Goal: Information Seeking & Learning: Learn about a topic

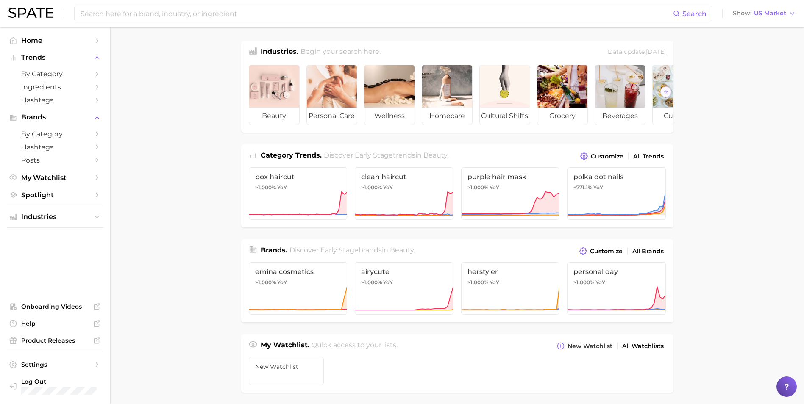
click at [151, 116] on main "Industries. Begin your search here. Data update: August 31st, 2025 beauty perso…" at bounding box center [457, 358] width 694 height 662
click at [169, 8] on input at bounding box center [377, 13] width 594 height 14
click at [344, 10] on input at bounding box center [377, 13] width 594 height 14
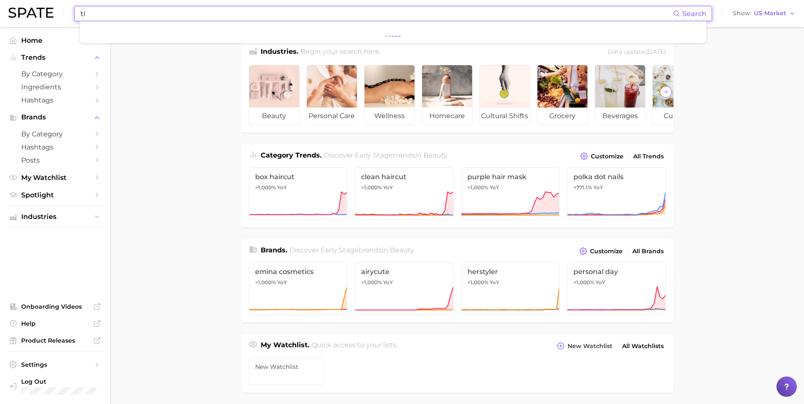
type input "t"
type input "the clean people"
click at [97, 137] on icon "Sidebar" at bounding box center [97, 134] width 8 height 8
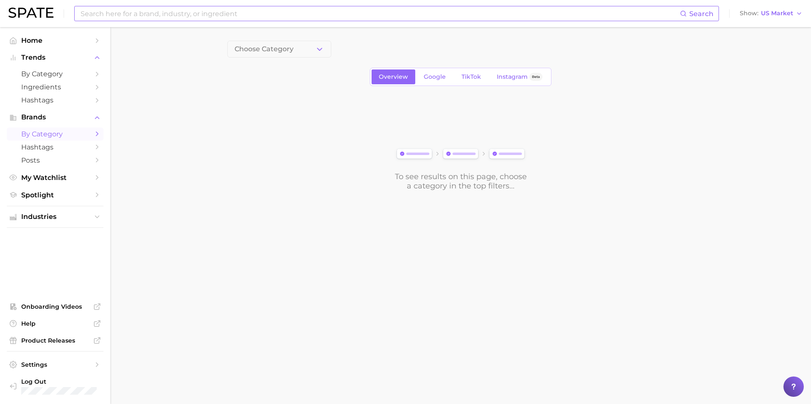
click at [243, 15] on input at bounding box center [380, 13] width 600 height 14
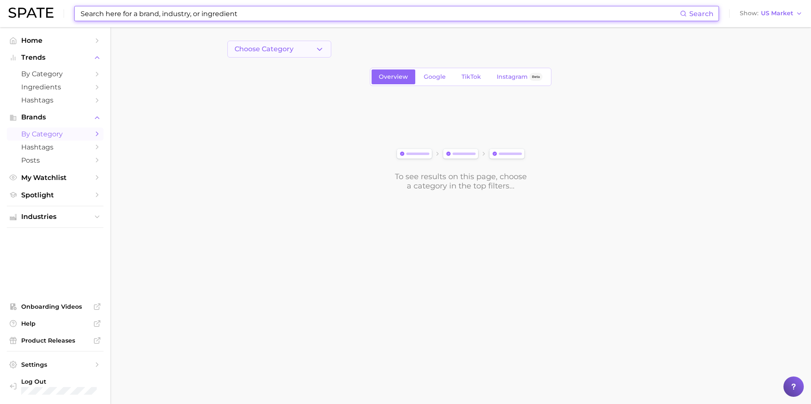
click at [288, 46] on span "Choose Category" at bounding box center [263, 49] width 59 height 8
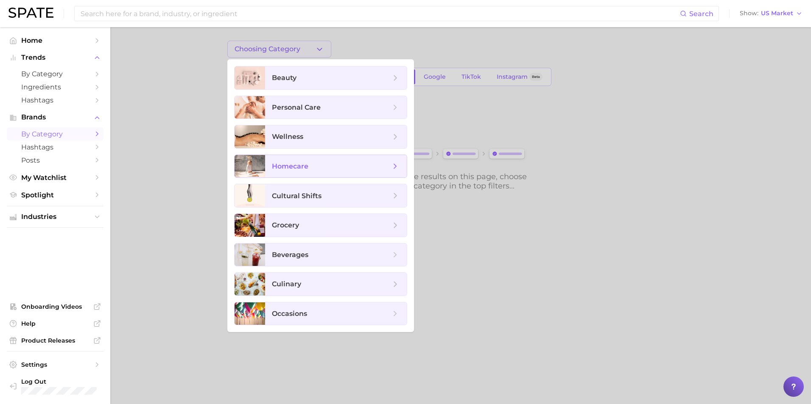
click at [325, 168] on span "homecare" at bounding box center [331, 166] width 119 height 9
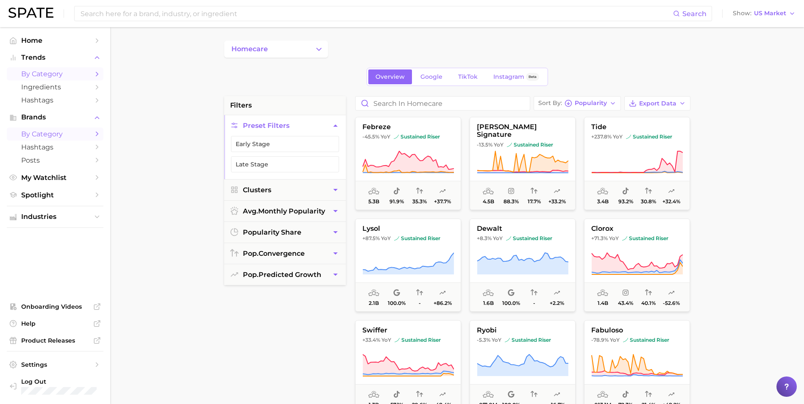
click at [76, 75] on span "by Category" at bounding box center [55, 74] width 68 height 8
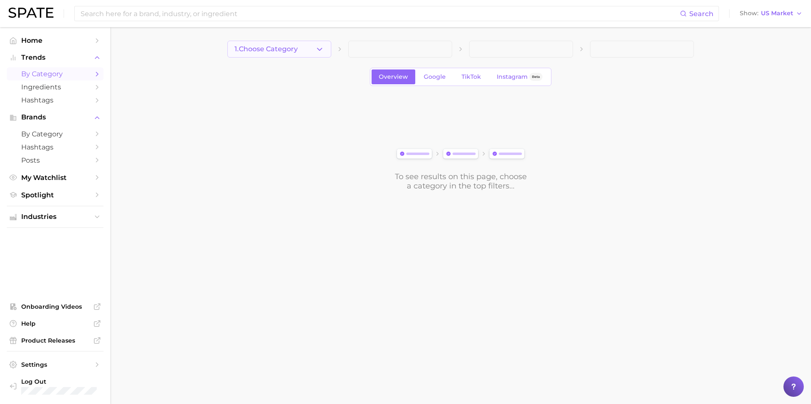
click at [313, 48] on button "1. Choose Category" at bounding box center [279, 49] width 104 height 17
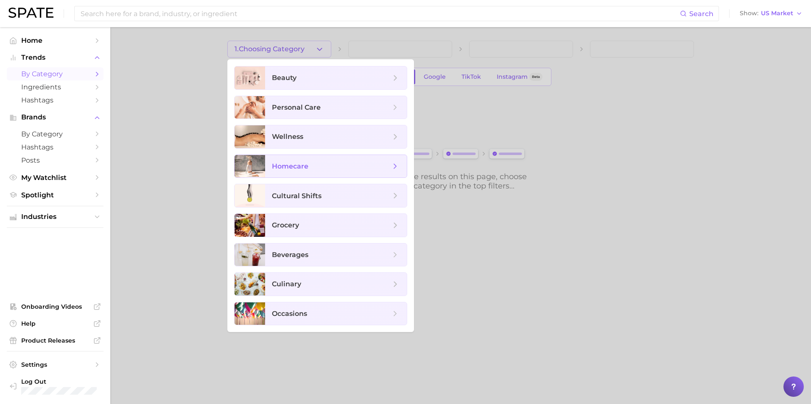
click at [315, 167] on span "homecare" at bounding box center [331, 166] width 119 height 9
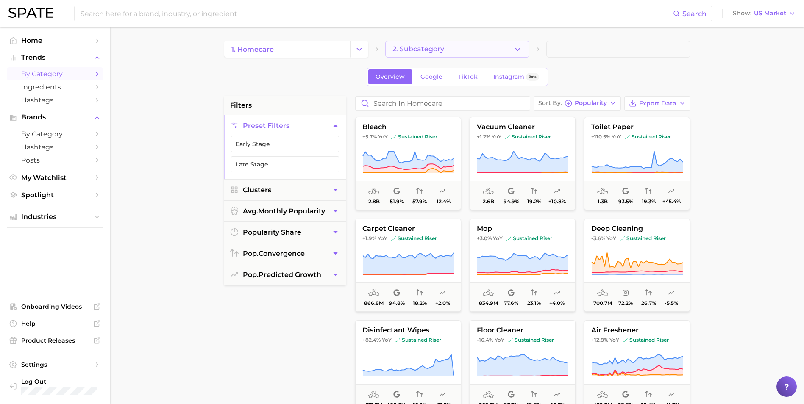
click at [440, 45] on span "2. Subcategory" at bounding box center [419, 49] width 52 height 8
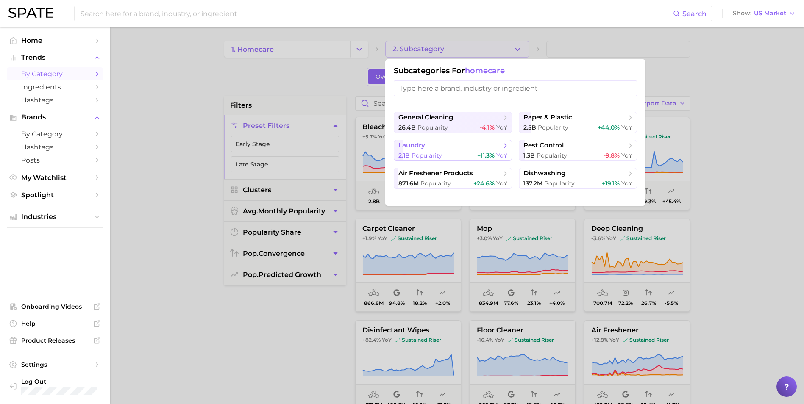
click at [441, 158] on span "Popularity" at bounding box center [427, 156] width 31 height 8
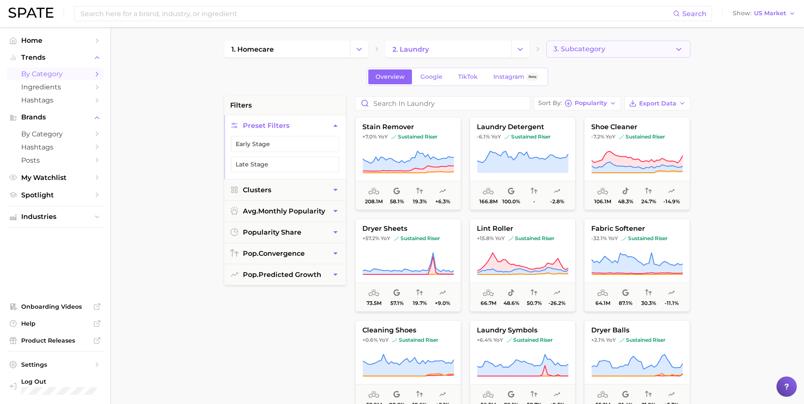
click at [606, 57] on button "3. Subcategory" at bounding box center [618, 49] width 144 height 17
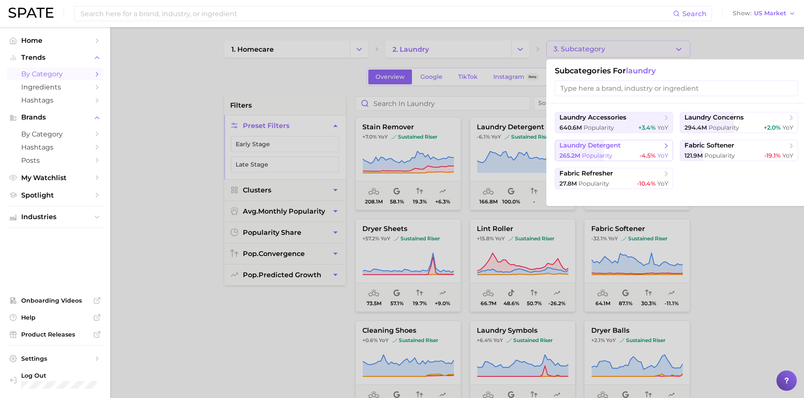
click at [630, 152] on div "265.2m Popularity -4.5% YoY" at bounding box center [614, 156] width 109 height 8
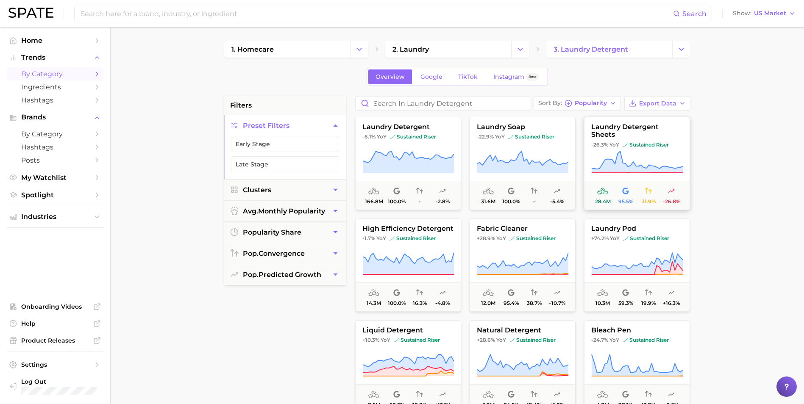
click at [673, 127] on span "laundry detergent sheets" at bounding box center [637, 131] width 105 height 16
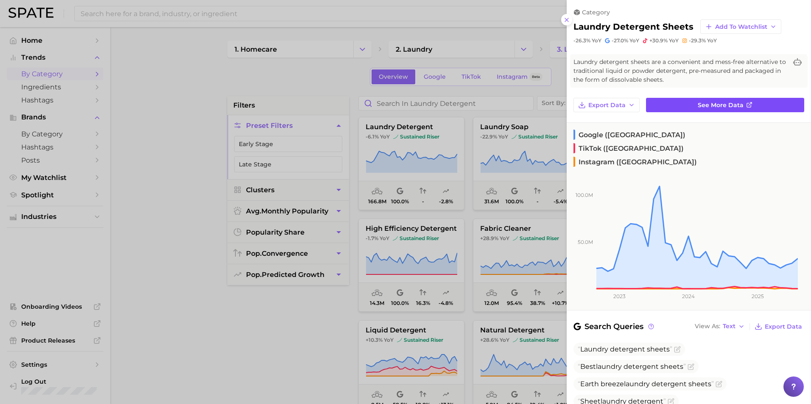
click at [748, 108] on link "See more data" at bounding box center [725, 105] width 158 height 14
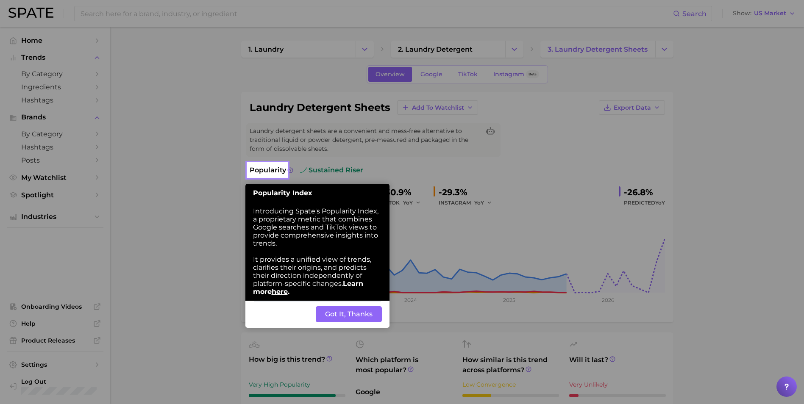
click at [357, 319] on button "Got It, Thanks" at bounding box center [349, 315] width 66 height 16
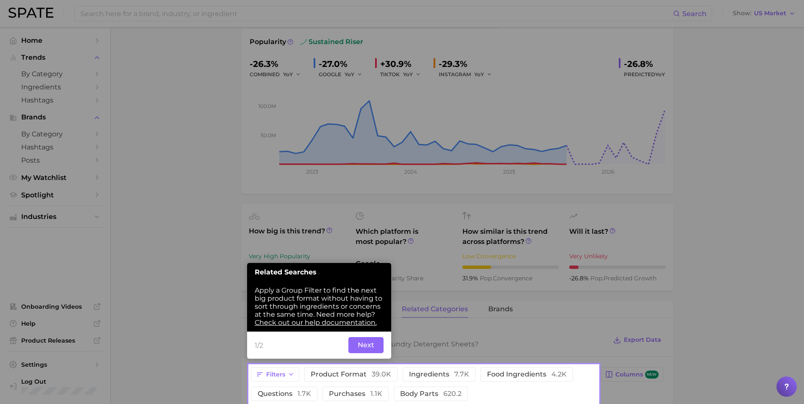
scroll to position [147, 0]
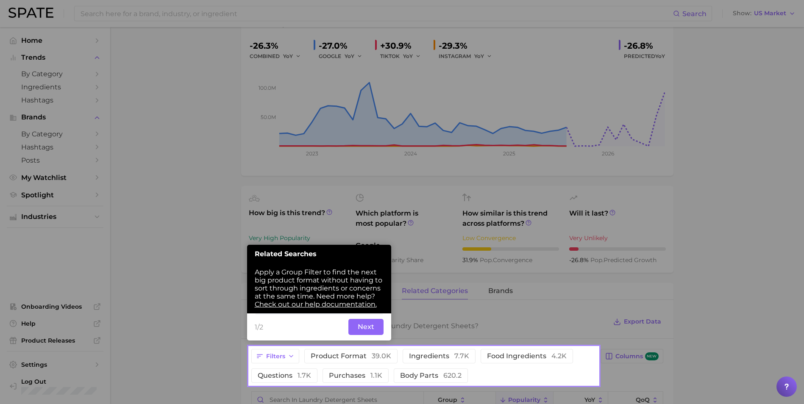
click at [357, 327] on button "Next" at bounding box center [366, 327] width 35 height 16
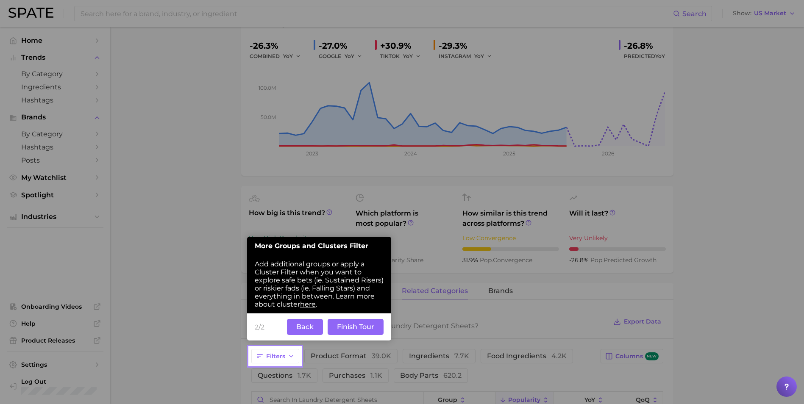
click at [357, 327] on button "Finish Tour" at bounding box center [356, 327] width 56 height 16
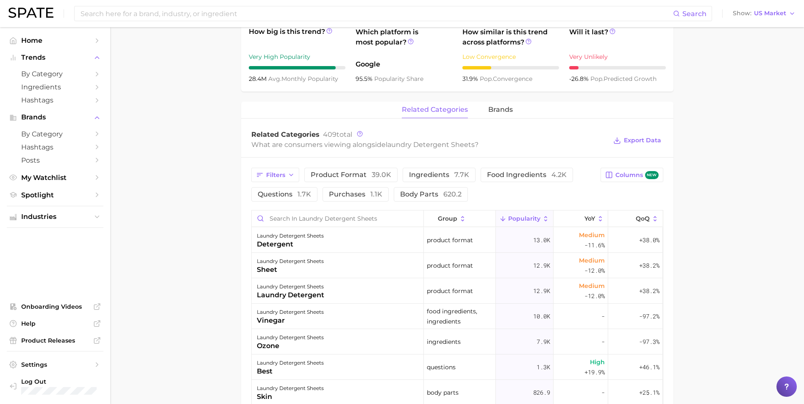
scroll to position [209, 0]
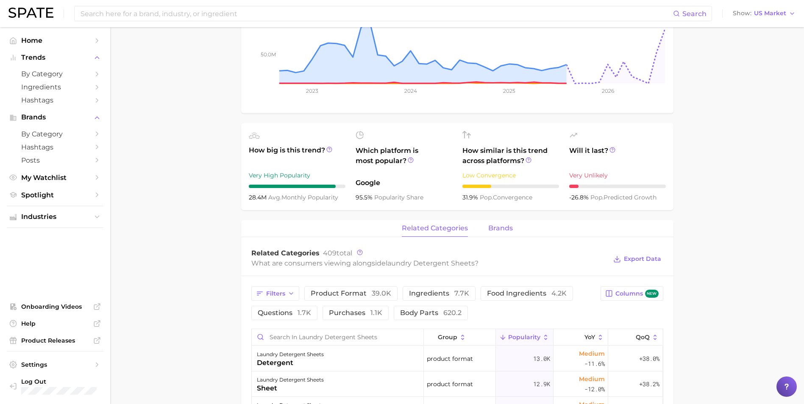
click at [499, 227] on span "brands" at bounding box center [500, 229] width 25 height 8
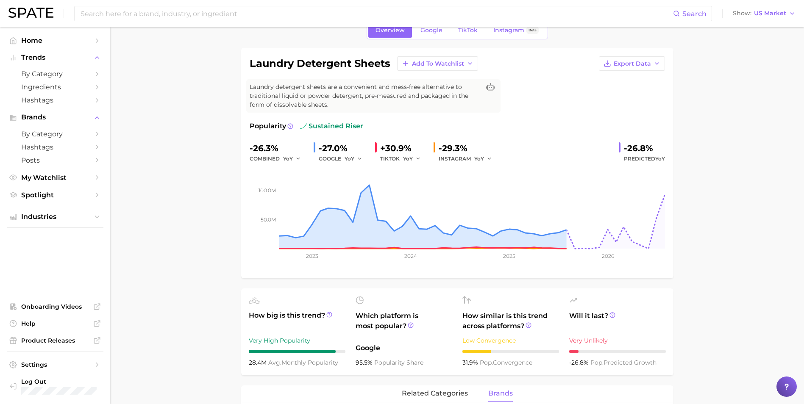
scroll to position [0, 0]
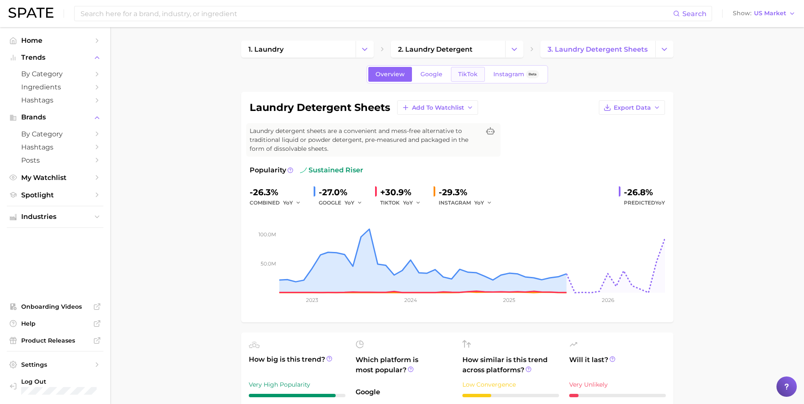
click at [463, 70] on link "TikTok" at bounding box center [468, 74] width 34 height 15
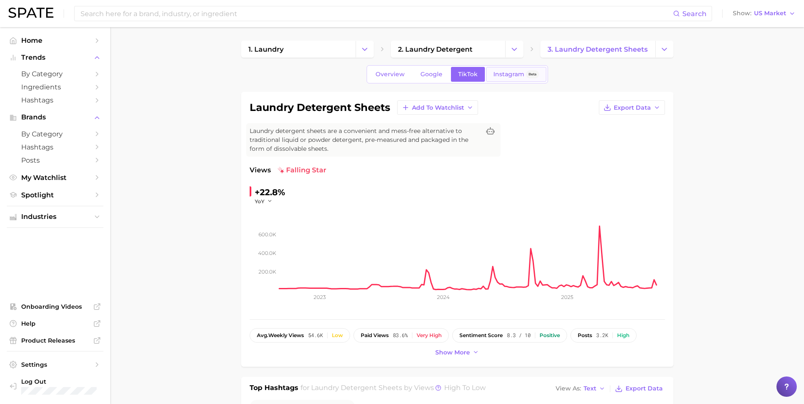
click at [487, 73] on link "Instagram Beta" at bounding box center [516, 74] width 60 height 15
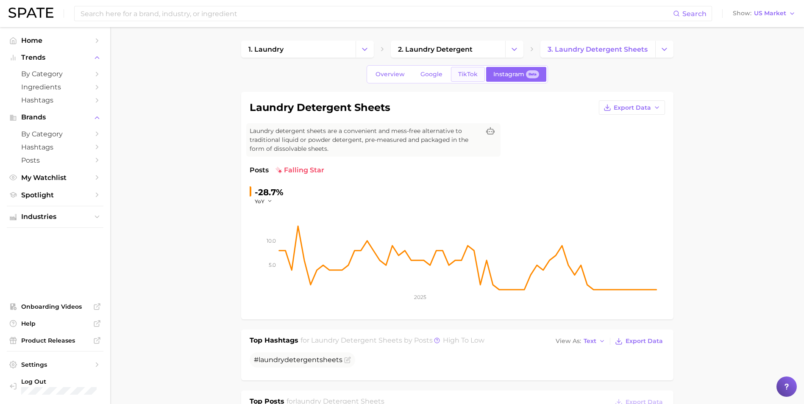
click at [470, 78] on span "TikTok" at bounding box center [468, 74] width 20 height 7
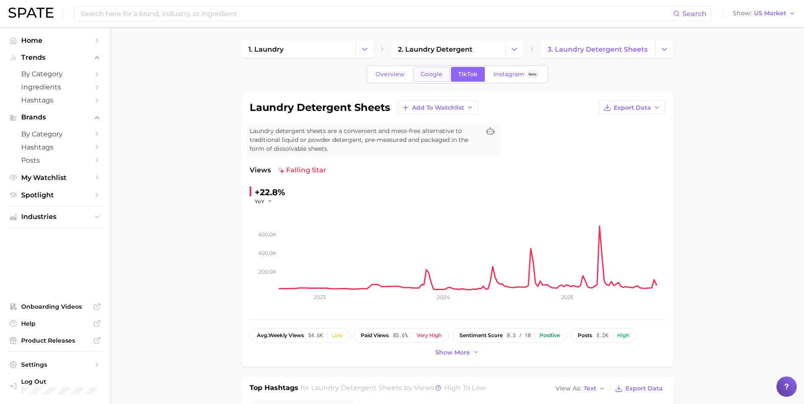
click at [431, 77] on span "Google" at bounding box center [432, 74] width 22 height 7
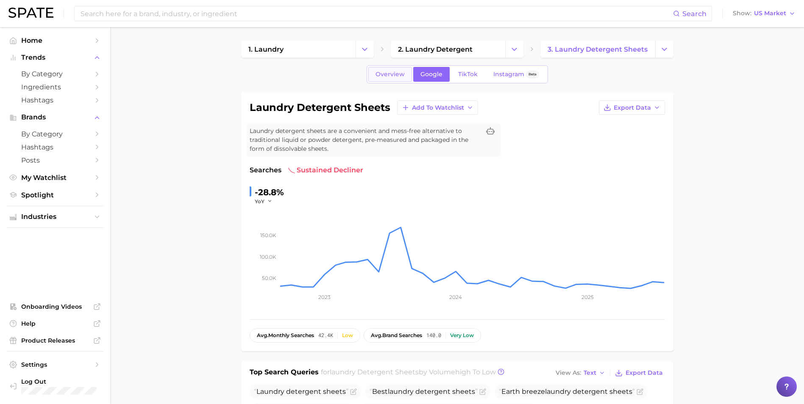
click at [402, 69] on link "Overview" at bounding box center [390, 74] width 44 height 15
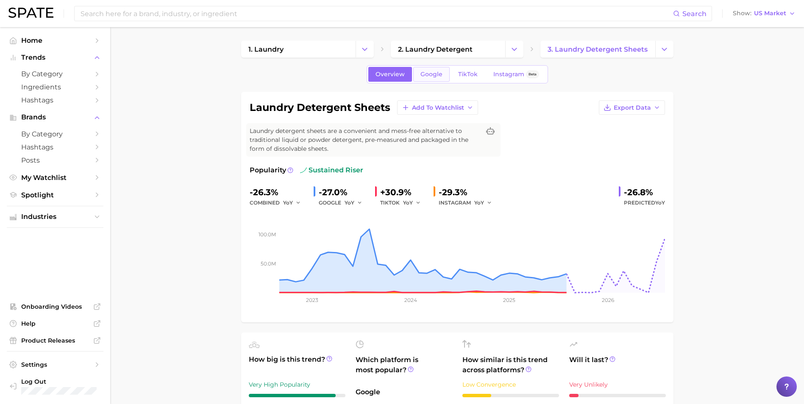
click at [427, 69] on link "Google" at bounding box center [431, 74] width 36 height 15
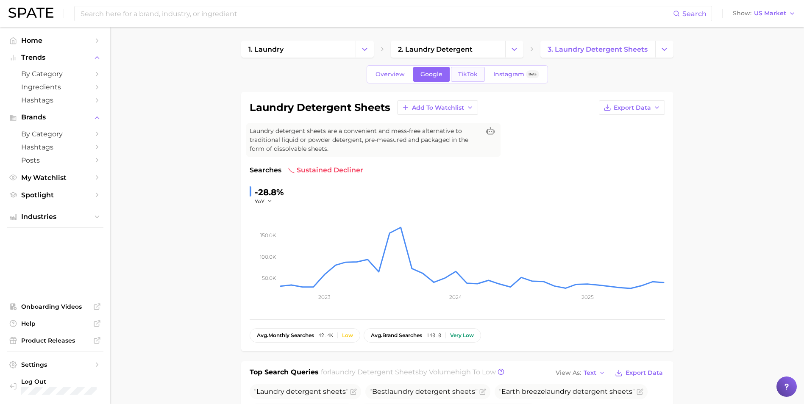
click at [466, 71] on span "TikTok" at bounding box center [468, 74] width 20 height 7
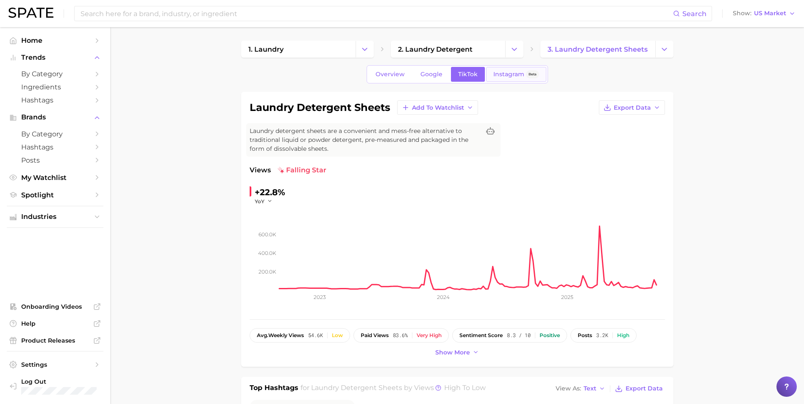
click at [495, 71] on span "Instagram" at bounding box center [508, 74] width 31 height 7
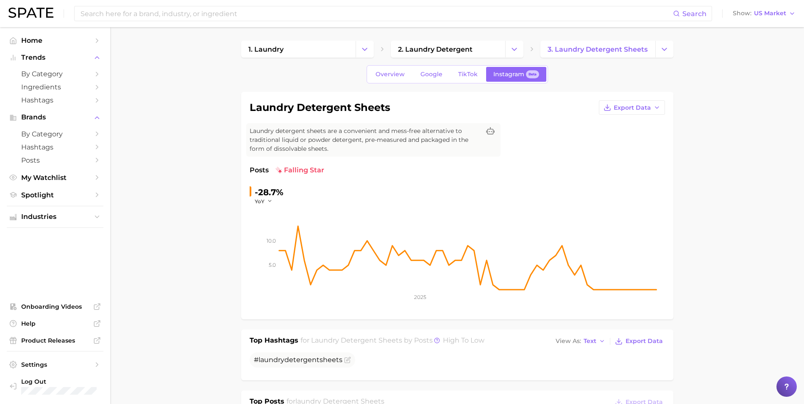
click at [470, 77] on span "TikTok" at bounding box center [468, 74] width 20 height 7
